Goal: Complete application form

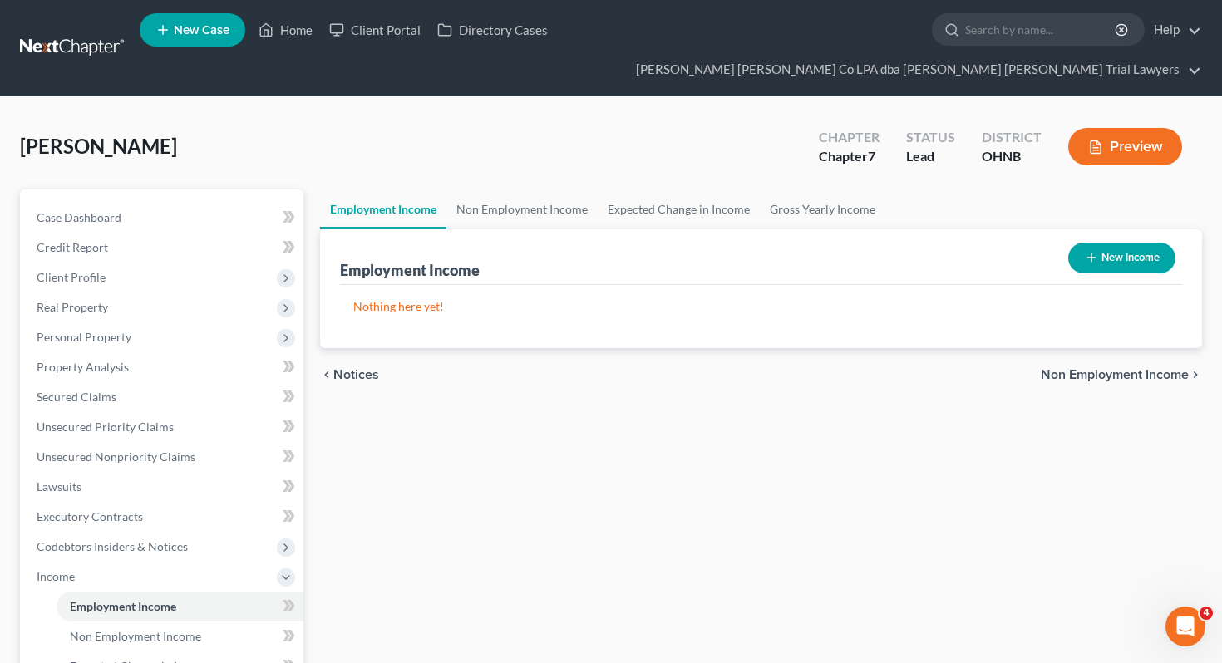
click at [1085, 251] on icon "button" at bounding box center [1091, 257] width 13 height 13
select select "0"
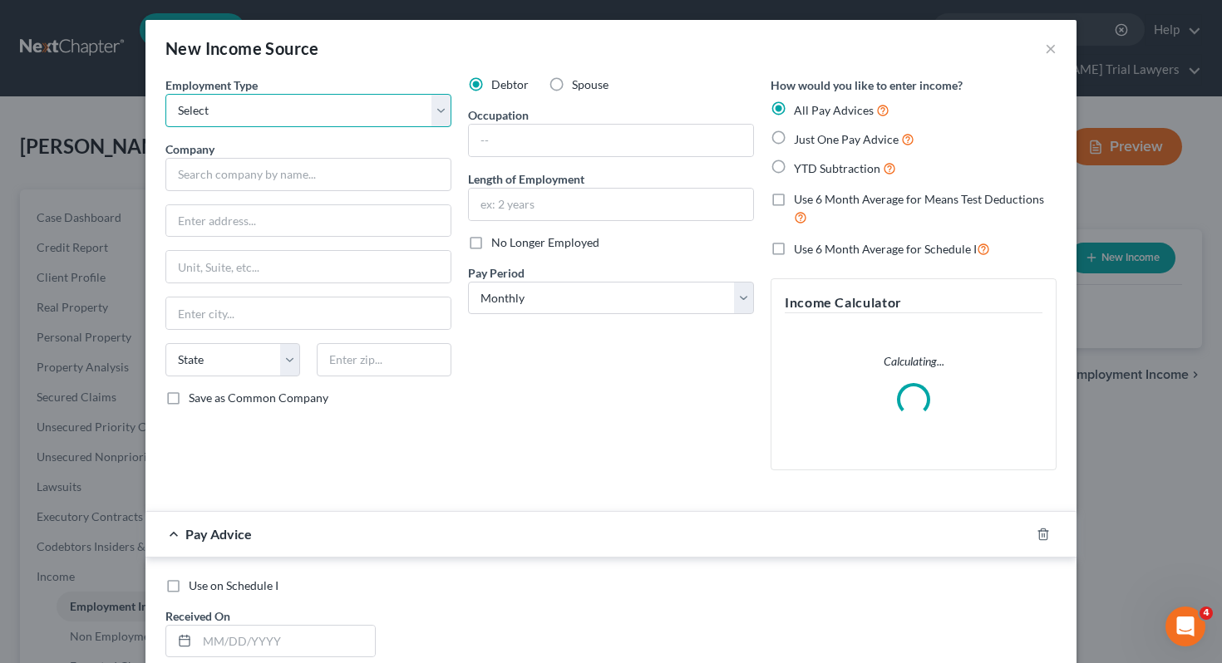
click at [397, 120] on select "Select Full or [DEMOGRAPHIC_DATA] Employment Self Employment" at bounding box center [308, 110] width 286 height 33
select select "0"
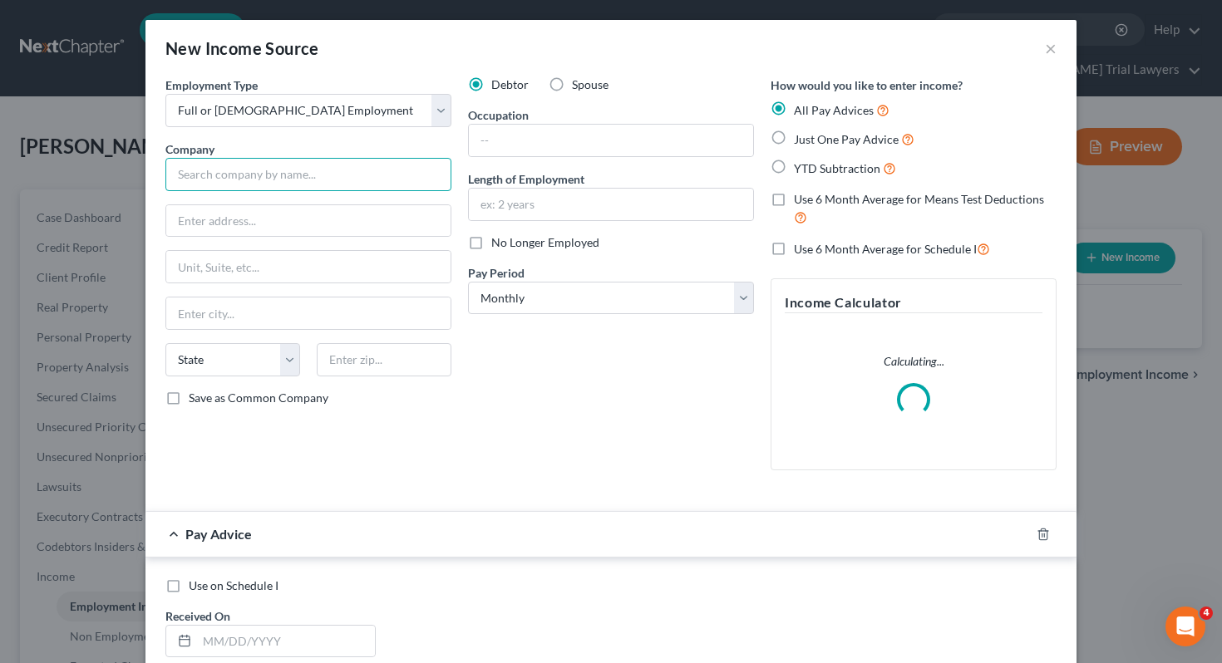
click at [371, 173] on input "text" at bounding box center [308, 174] width 286 height 33
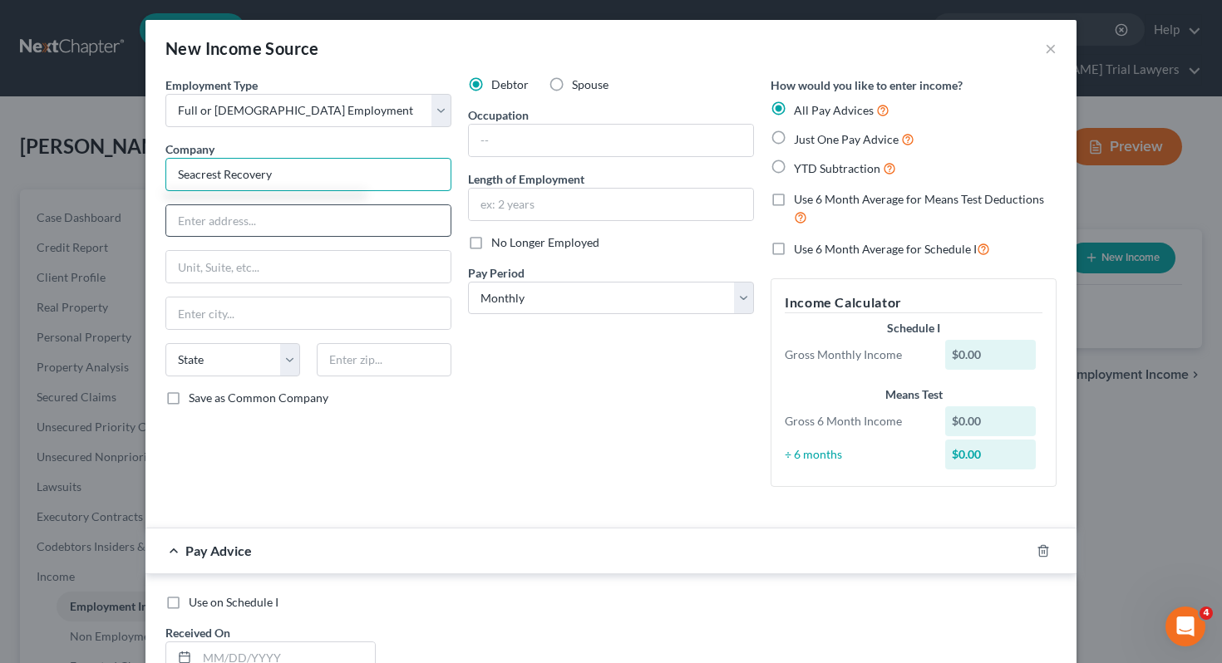
type input "Seacrest Recovery"
click at [362, 218] on input "text" at bounding box center [308, 221] width 284 height 32
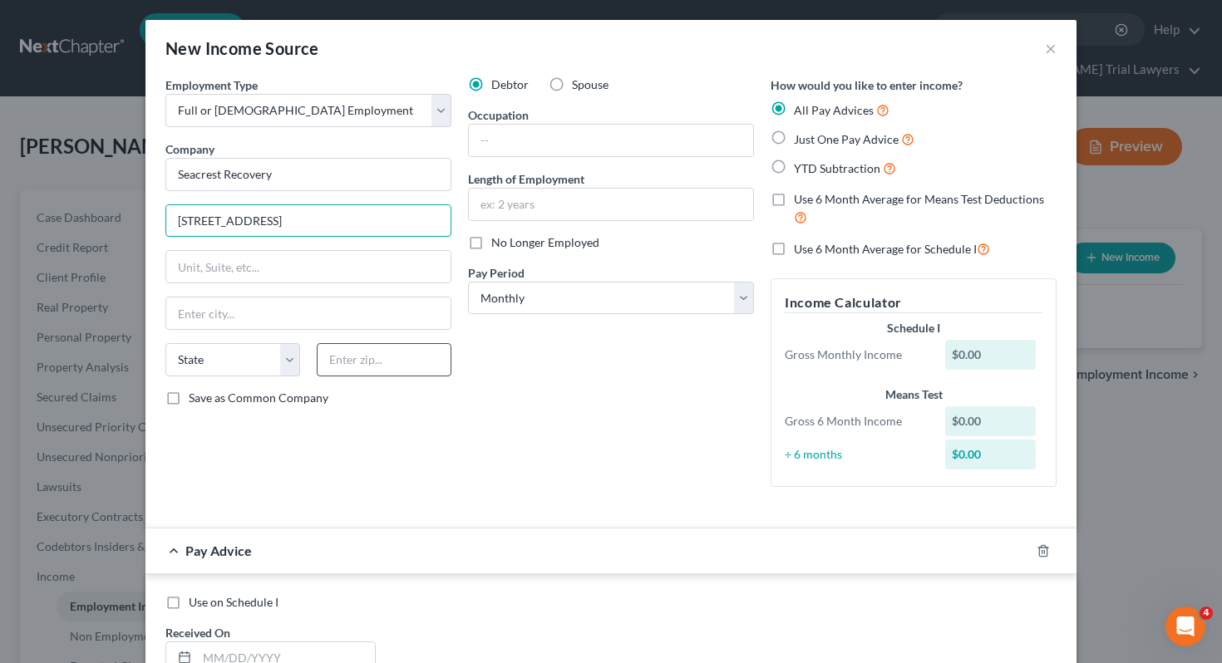
type input "[STREET_ADDRESS]"
click at [381, 359] on input "text" at bounding box center [384, 359] width 135 height 33
type input "44890"
type input "[PERSON_NAME]"
select select "36"
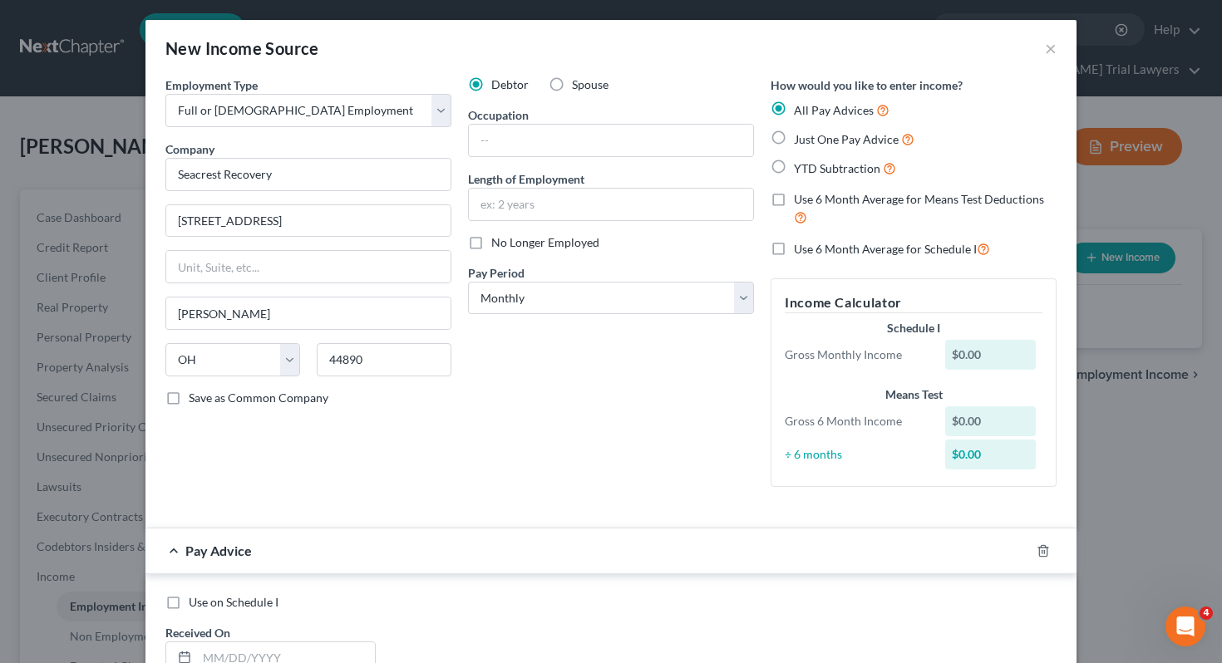
click at [369, 500] on div "Employment Type * Select Full or [DEMOGRAPHIC_DATA] Employment Self Employment …" at bounding box center [611, 295] width 908 height 438
